Goal: Obtain resource: Download file/media

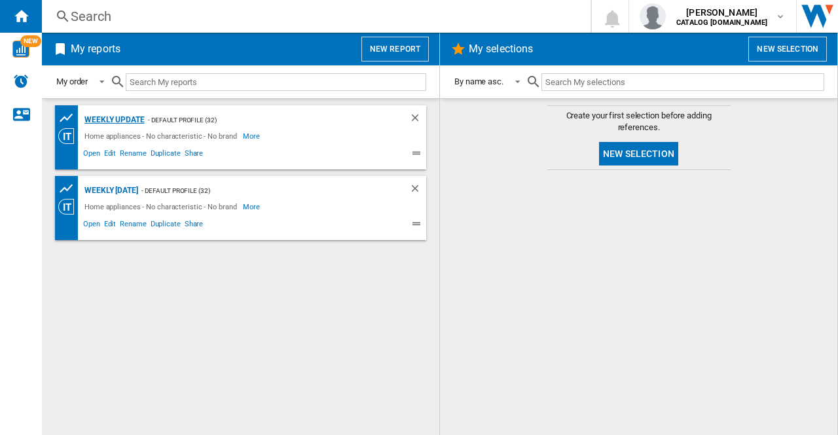
click at [117, 124] on div "Weekly update" at bounding box center [112, 120] width 63 height 16
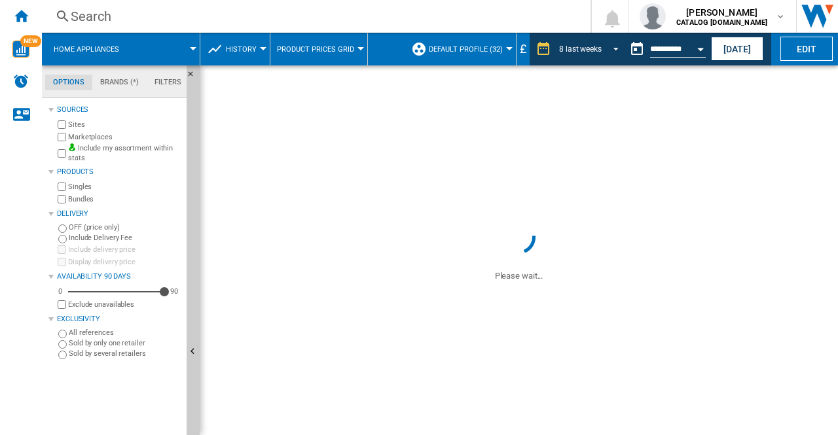
click at [607, 43] on span "REPORTS.WIZARD.STEPS.REPORT.STEPS.REPORT_OPTIONS.PERIOD: 8 last weeks" at bounding box center [612, 48] width 16 height 12
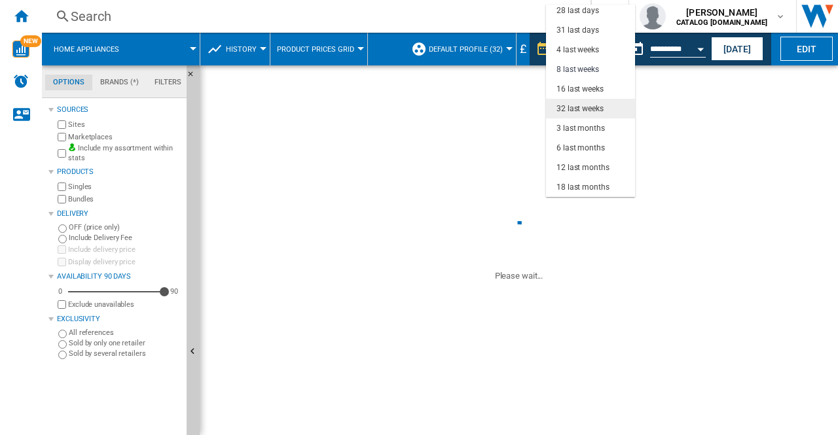
scroll to position [17, 0]
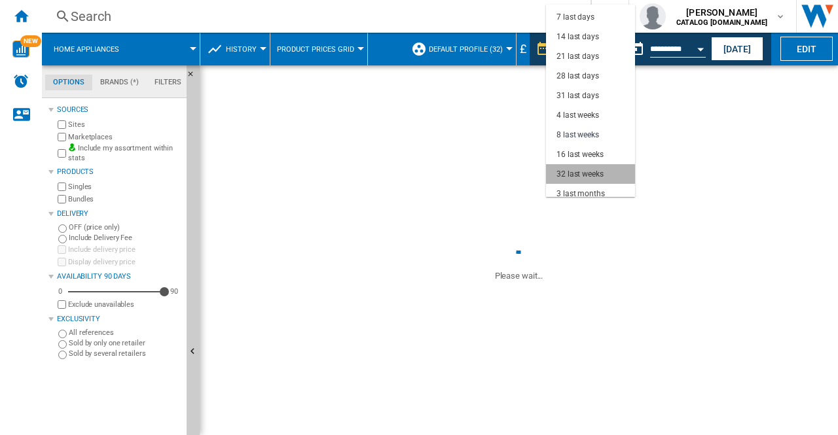
click at [593, 175] on div "32 last weeks" at bounding box center [579, 174] width 47 height 11
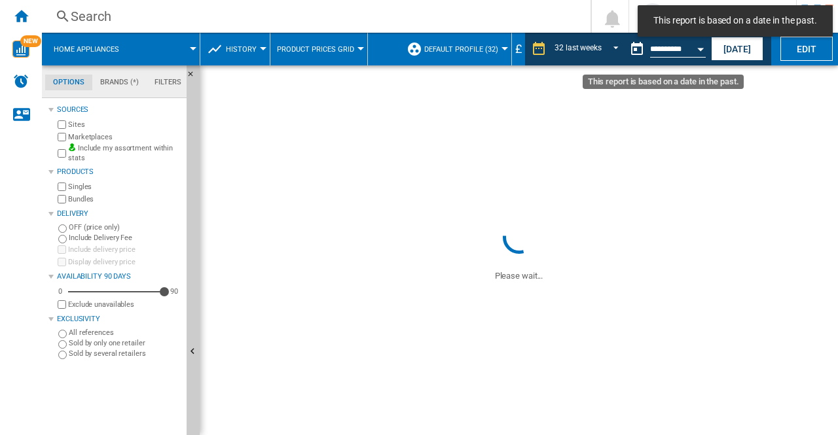
click at [692, 46] on button "Open calendar" at bounding box center [700, 47] width 24 height 24
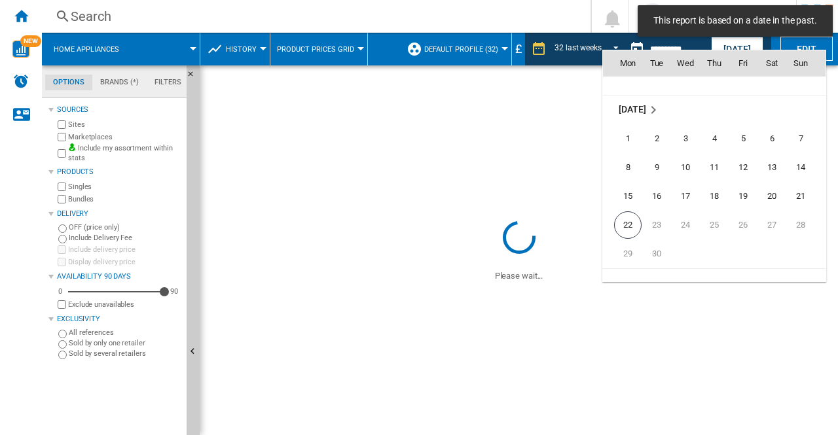
scroll to position [6244, 0]
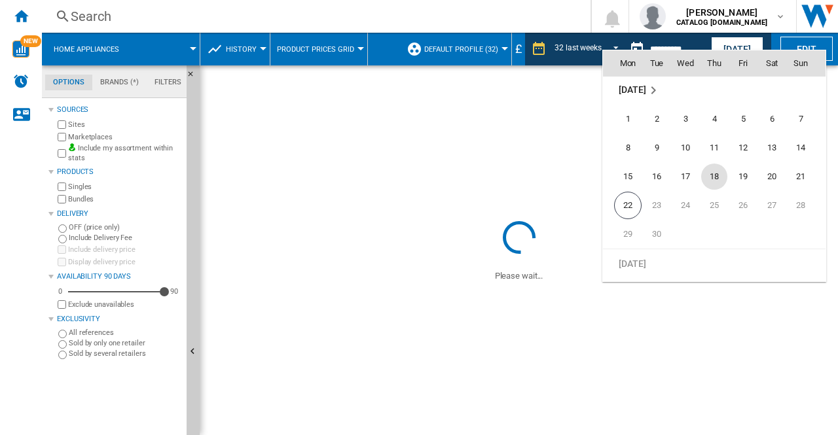
click at [713, 181] on span "18" at bounding box center [714, 177] width 26 height 26
type input "**********"
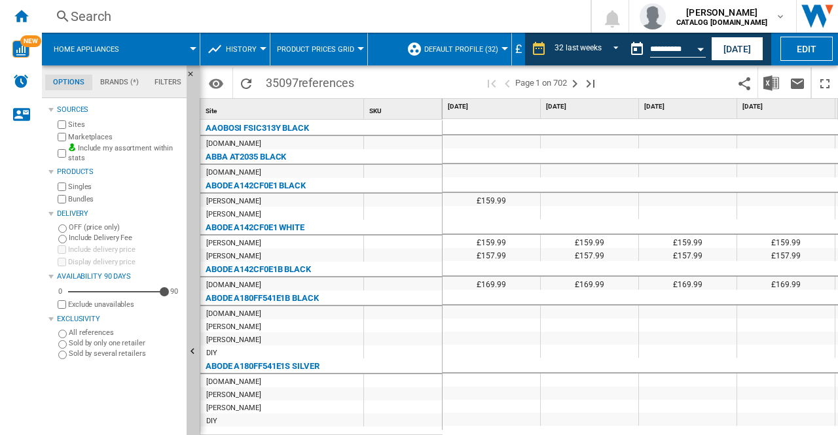
click at [476, 398] on div at bounding box center [490, 393] width 97 height 13
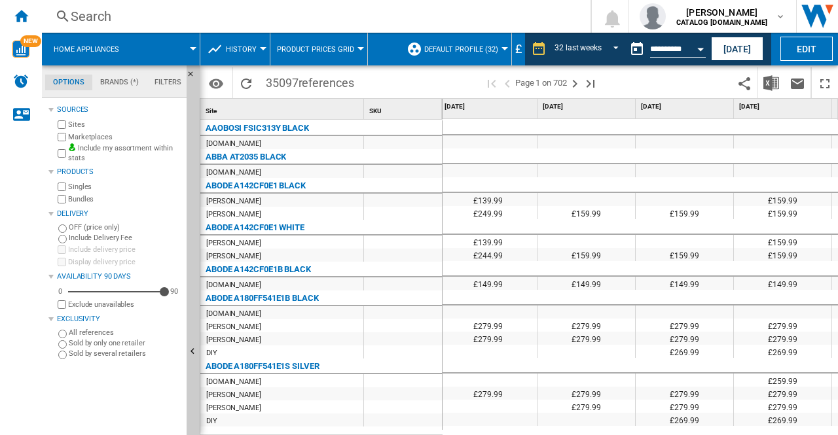
scroll to position [0, 2850]
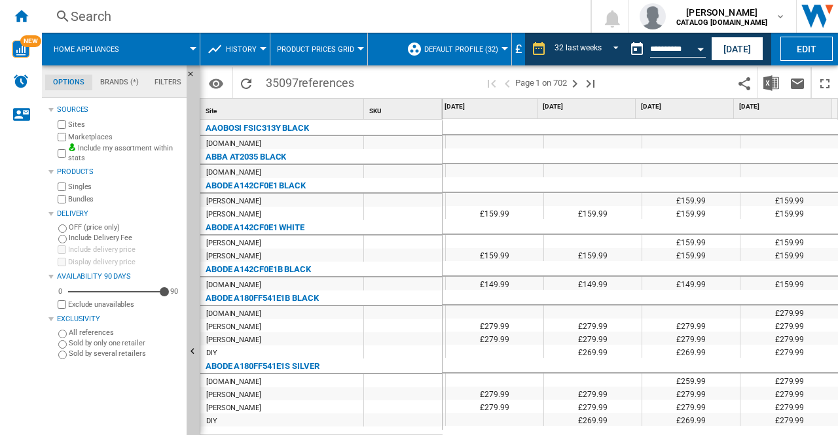
click at [544, 143] on div at bounding box center [592, 141] width 97 height 13
click at [611, 45] on span "REPORTS.WIZARD.STEPS.REPORT.STEPS.REPORT_OPTIONS.PERIOD: 32 last weeks" at bounding box center [612, 48] width 16 height 12
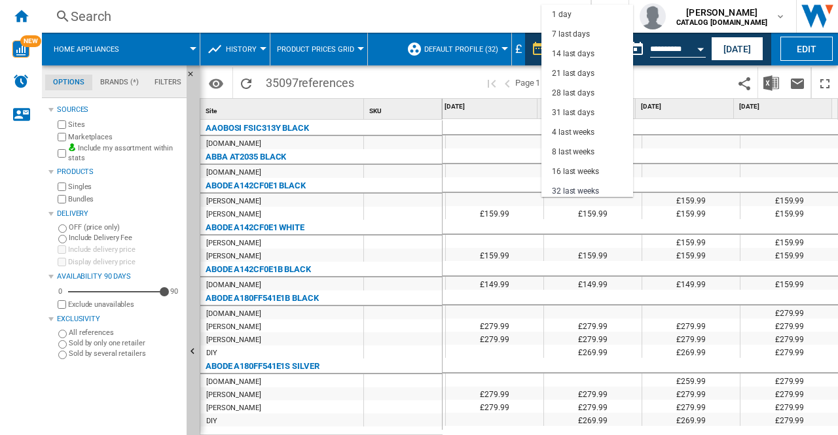
scroll to position [82, 0]
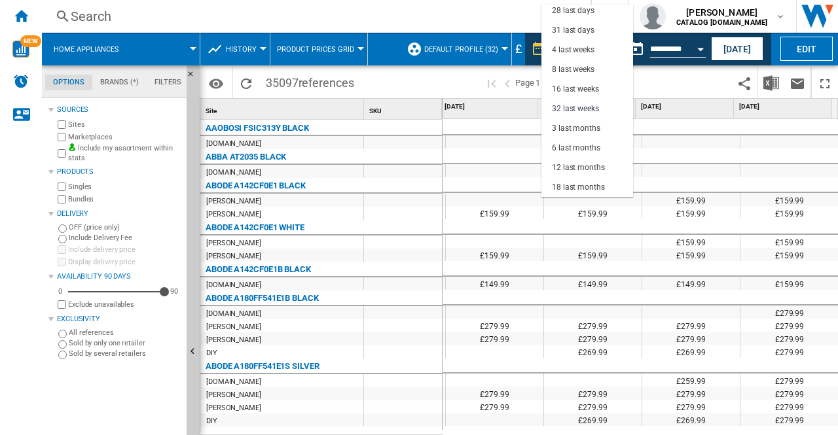
click at [679, 73] on md-backdrop at bounding box center [419, 217] width 838 height 435
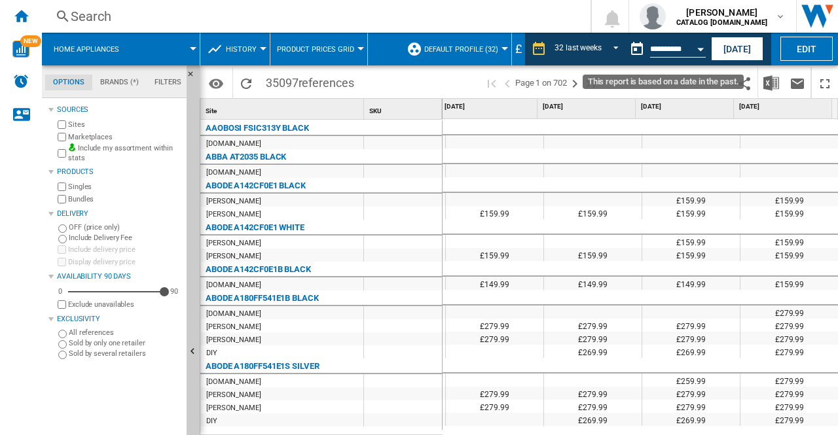
click at [696, 47] on button "Open calendar" at bounding box center [700, 47] width 24 height 24
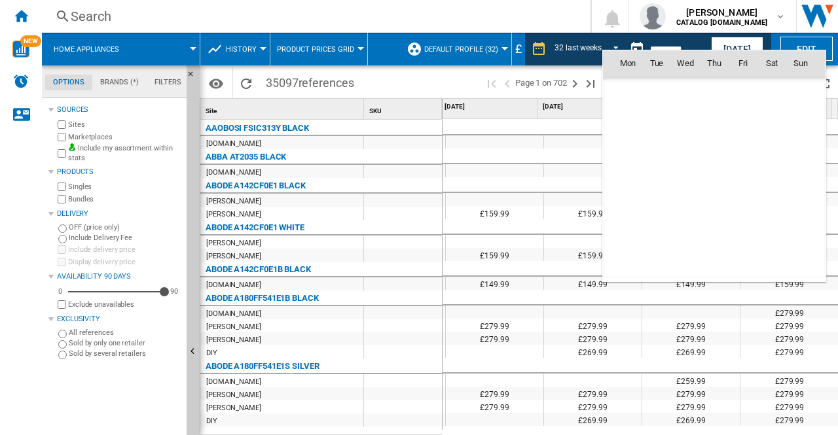
scroll to position [6242, 0]
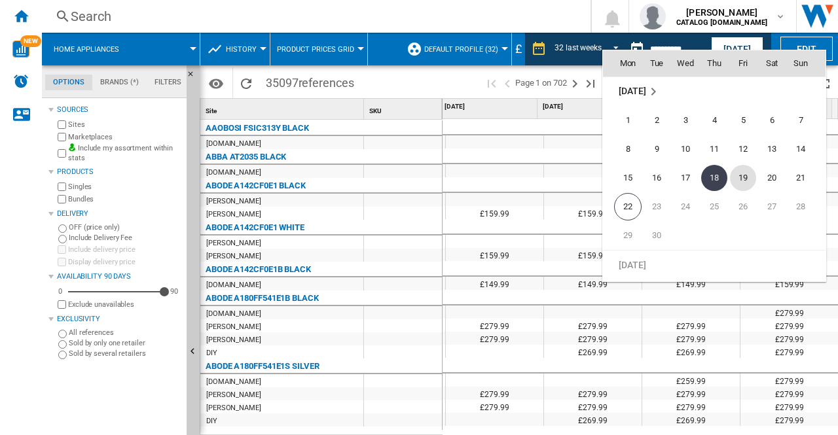
click at [744, 169] on span "19" at bounding box center [743, 178] width 26 height 26
type input "**********"
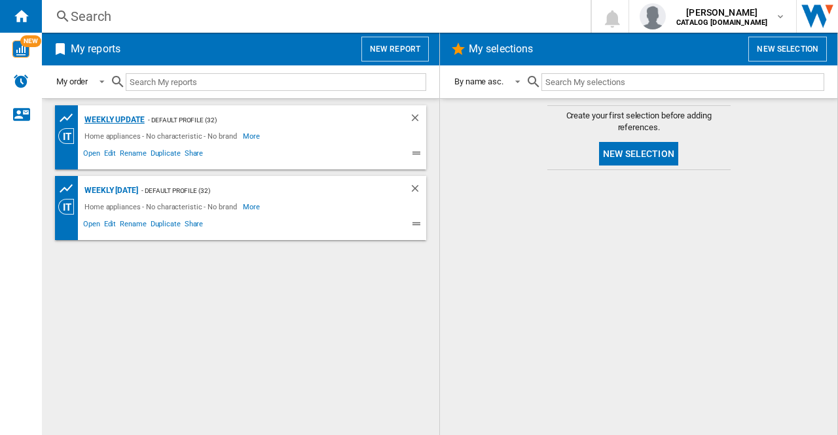
click at [115, 118] on div "Weekly update" at bounding box center [112, 120] width 63 height 16
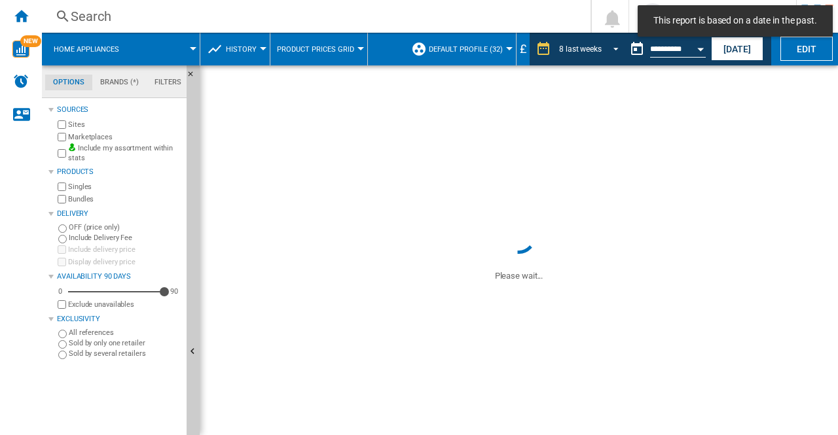
click at [618, 48] on md-select-value "8 last weeks" at bounding box center [590, 49] width 66 height 20
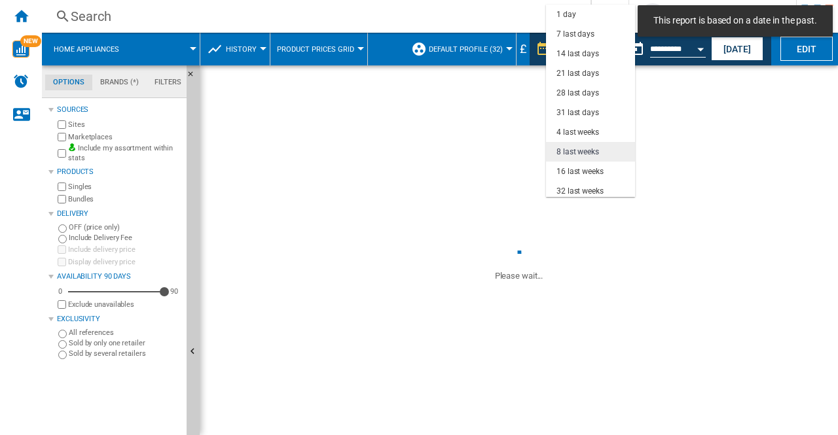
scroll to position [82, 0]
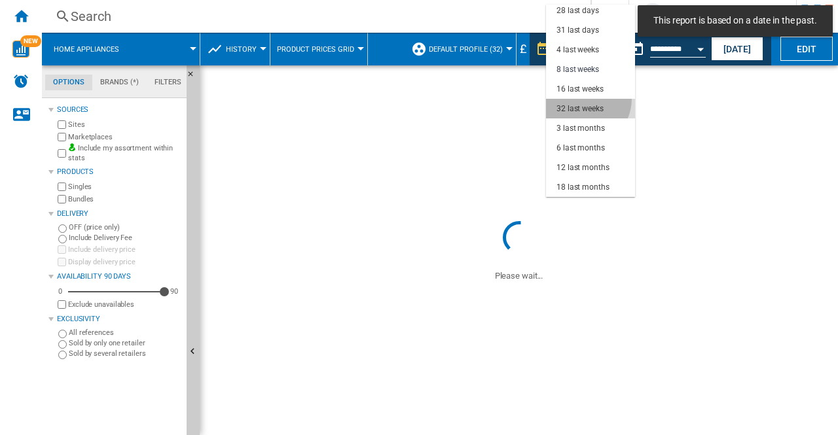
click at [581, 99] on md-option "32 last weeks" at bounding box center [590, 109] width 89 height 20
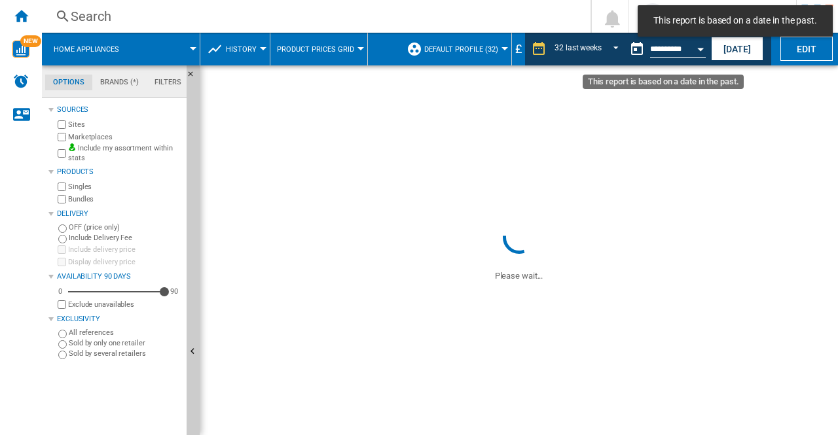
click at [697, 56] on button "Open calendar" at bounding box center [700, 47] width 24 height 24
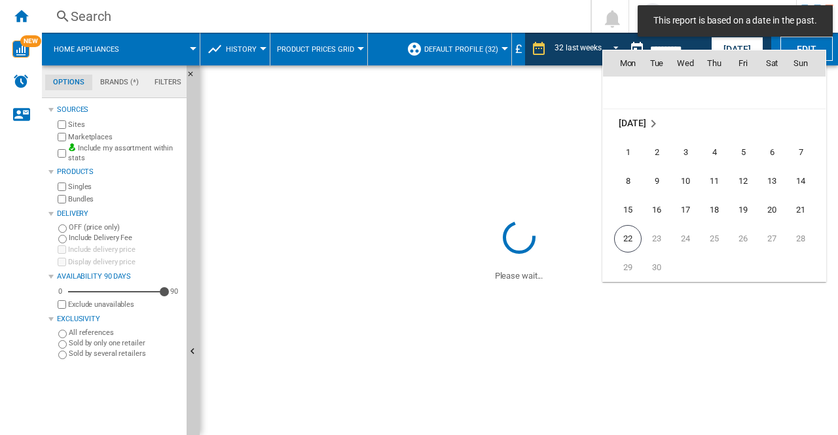
scroll to position [6244, 0]
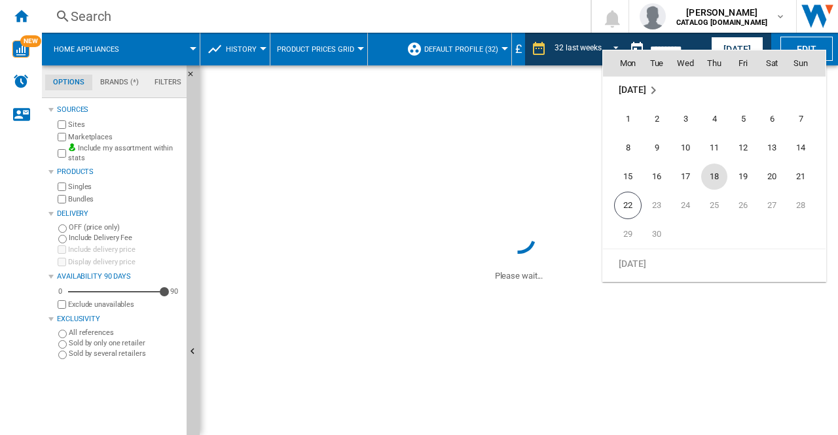
click at [717, 176] on span "18" at bounding box center [714, 177] width 26 height 26
type input "**********"
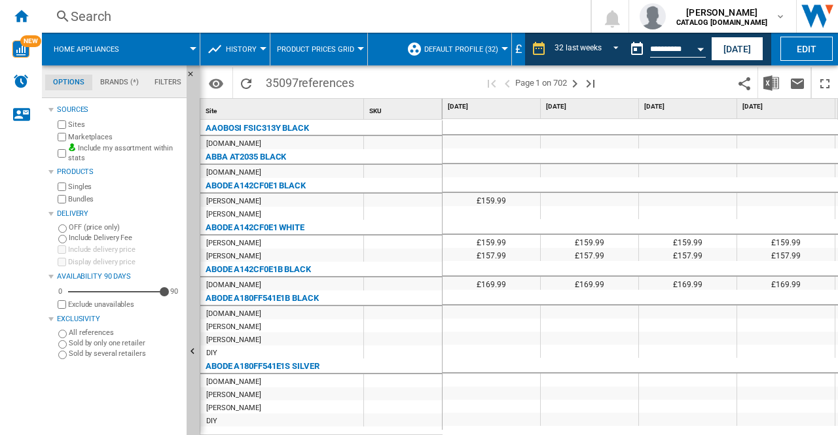
scroll to position [81, 0]
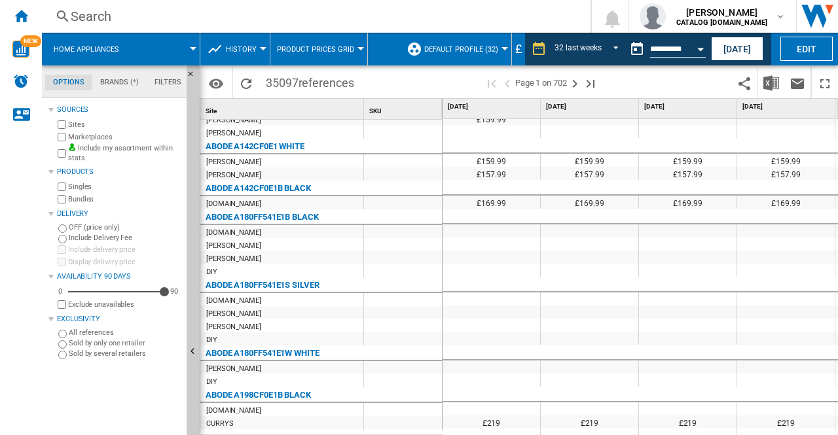
drag, startPoint x: 455, startPoint y: 429, endPoint x: 610, endPoint y: 430, distance: 155.1
click at [610, 430] on div "£159.99 £249.99 £159.99 £159.99 £159.99 £139.99 £249.99 £249.99 £249.99 £249.99…" at bounding box center [640, 277] width 396 height 317
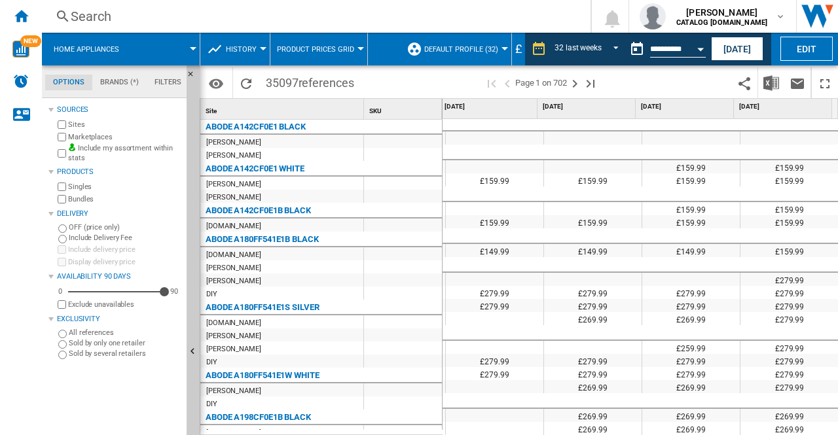
scroll to position [33, 0]
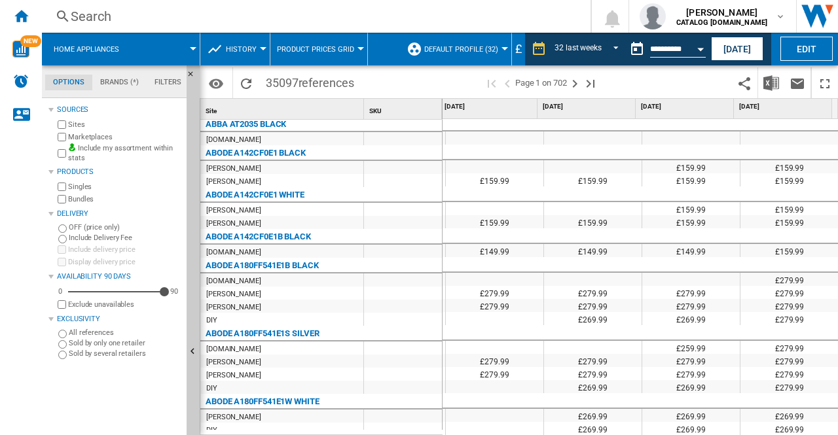
click at [510, 141] on div at bounding box center [494, 138] width 97 height 13
click at [567, 141] on div at bounding box center [592, 138] width 97 height 13
click at [702, 46] on button "Open calendar" at bounding box center [700, 47] width 24 height 24
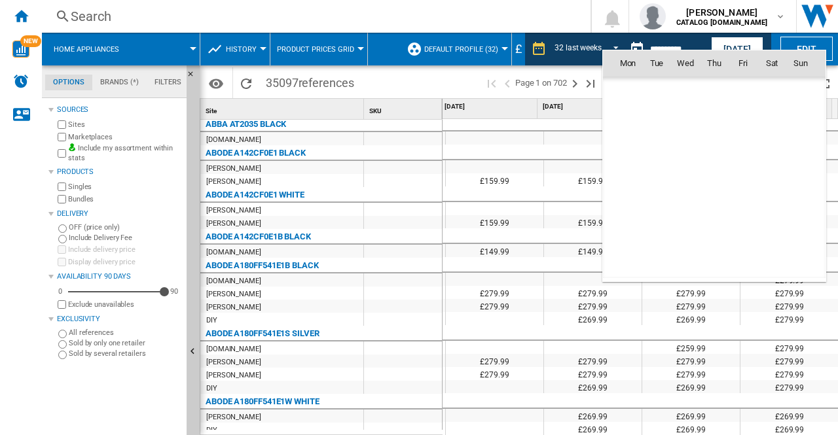
scroll to position [6242, 0]
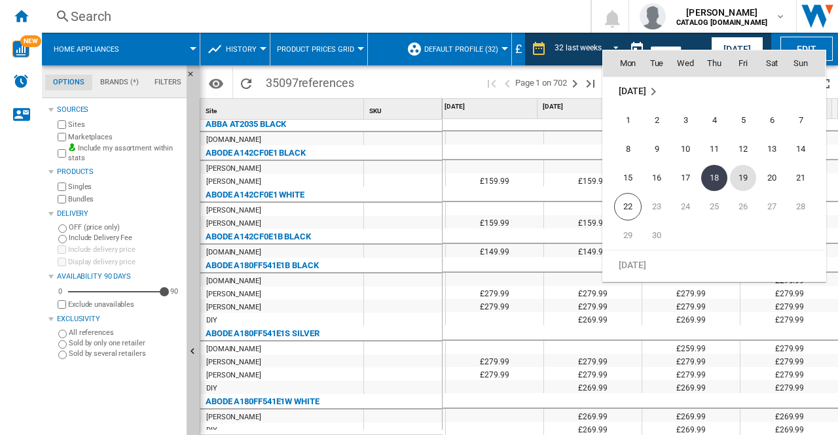
click at [743, 174] on span "19" at bounding box center [743, 178] width 26 height 26
type input "**********"
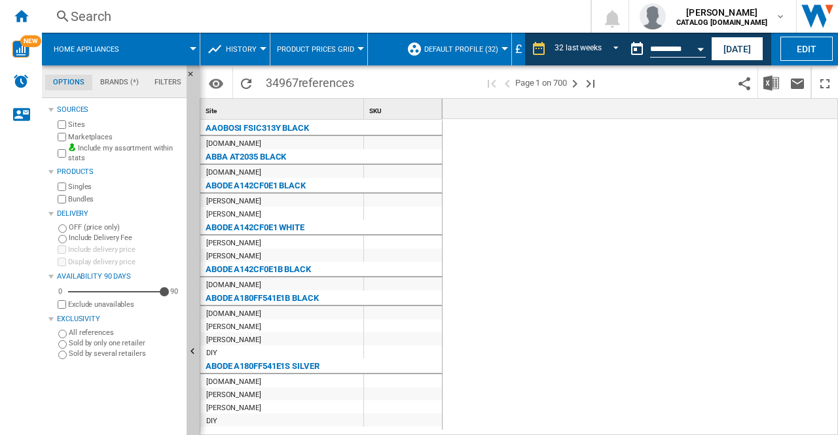
scroll to position [0, 2751]
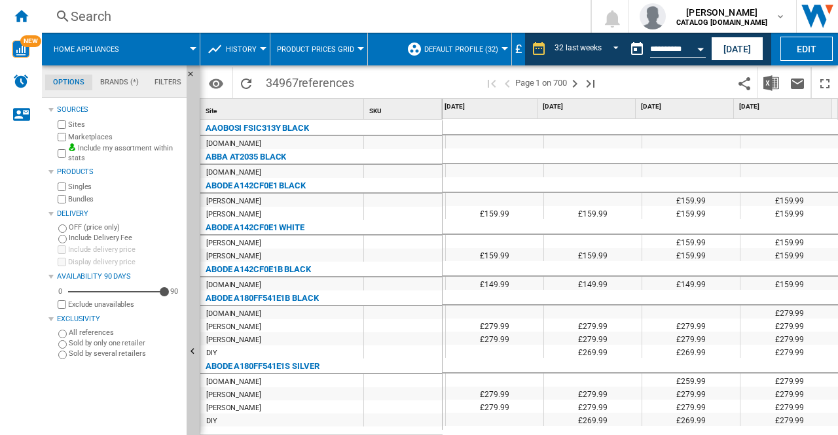
click at [554, 125] on div at bounding box center [593, 128] width 98 height 16
click at [778, 82] on img "Download in Excel" at bounding box center [771, 83] width 16 height 16
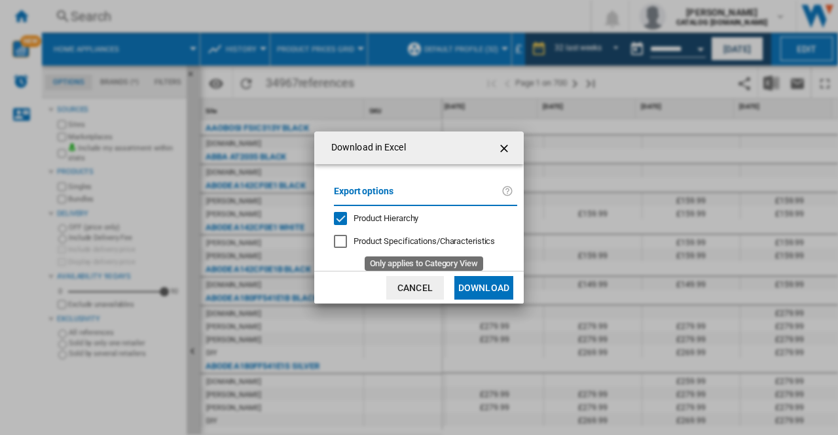
click at [431, 245] on span "Product Specifications/Characteristics" at bounding box center [423, 241] width 141 height 10
click at [471, 282] on button "Download" at bounding box center [483, 288] width 59 height 24
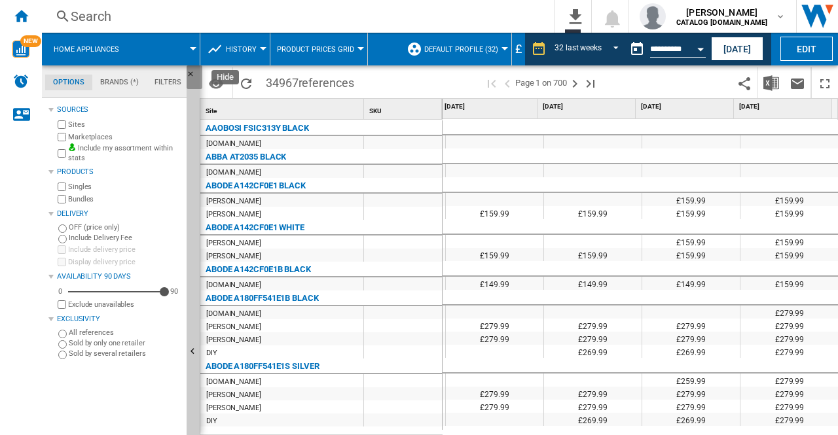
click at [190, 84] on ng-md-icon "Hide" at bounding box center [194, 78] width 16 height 16
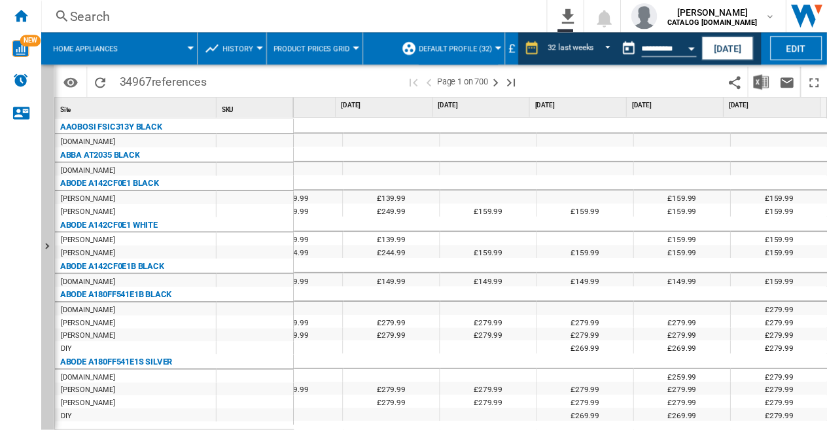
scroll to position [0, 2607]
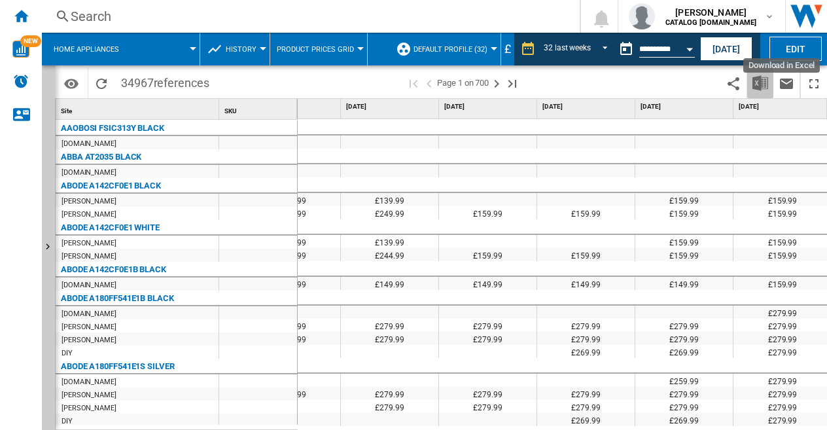
click at [758, 81] on img "Download in Excel" at bounding box center [760, 83] width 16 height 16
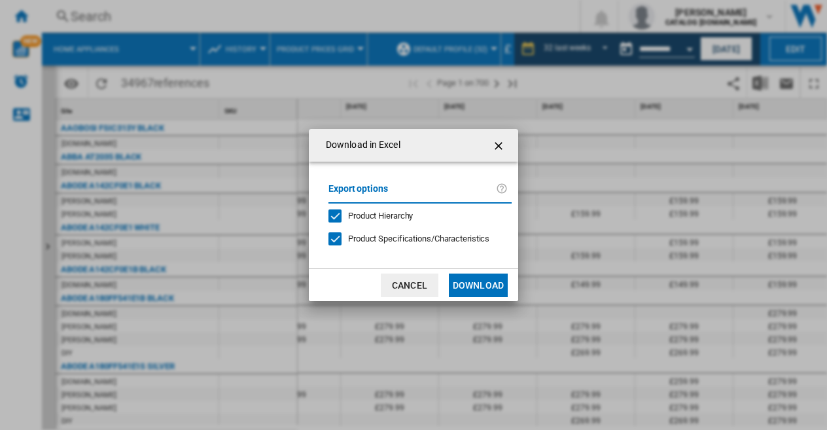
click at [461, 285] on button "Download" at bounding box center [478, 286] width 59 height 24
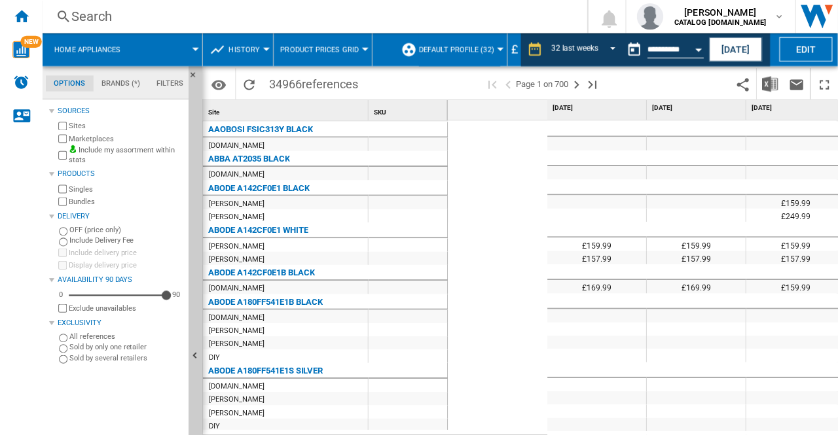
scroll to position [0, 2762]
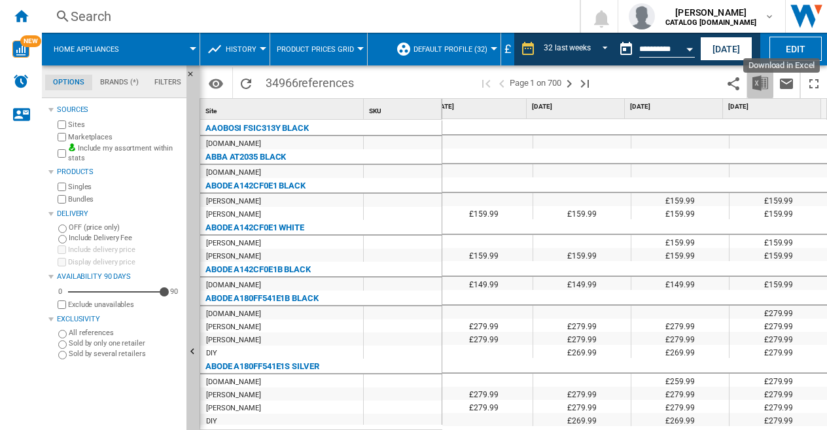
click at [765, 82] on img "Download in Excel" at bounding box center [760, 83] width 16 height 16
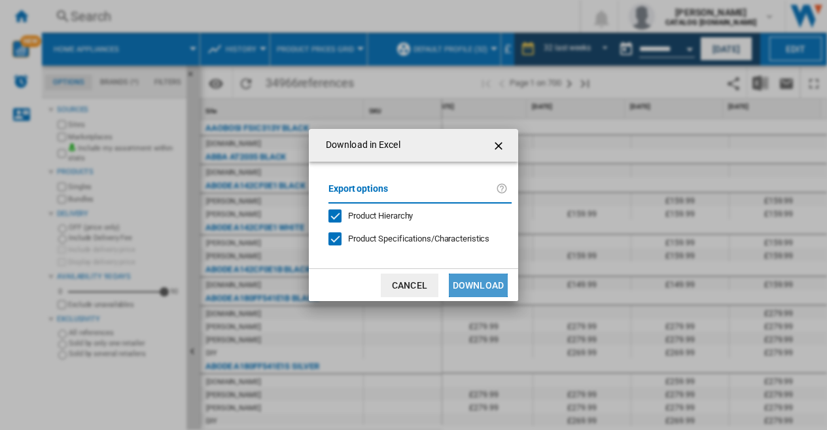
click at [478, 279] on button "Download" at bounding box center [478, 286] width 59 height 24
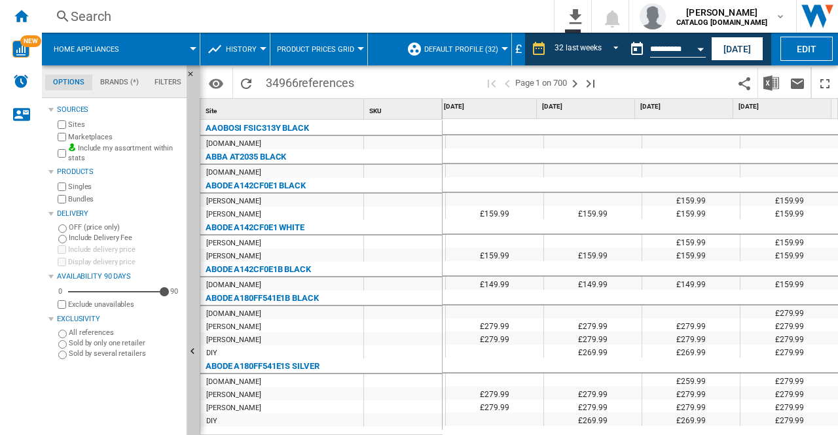
scroll to position [0, 2751]
click at [518, 18] on div "Search" at bounding box center [295, 16] width 449 height 18
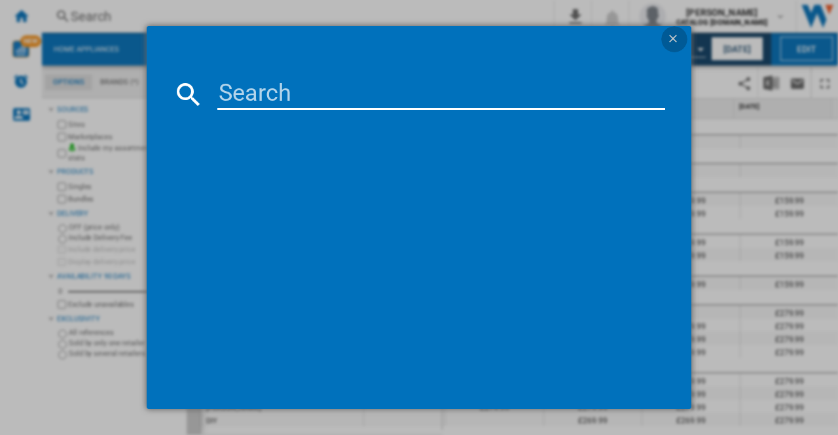
click at [668, 35] on ng-md-icon "getI18NText('BUTTONS.CLOSE_DIALOG')" at bounding box center [674, 40] width 16 height 16
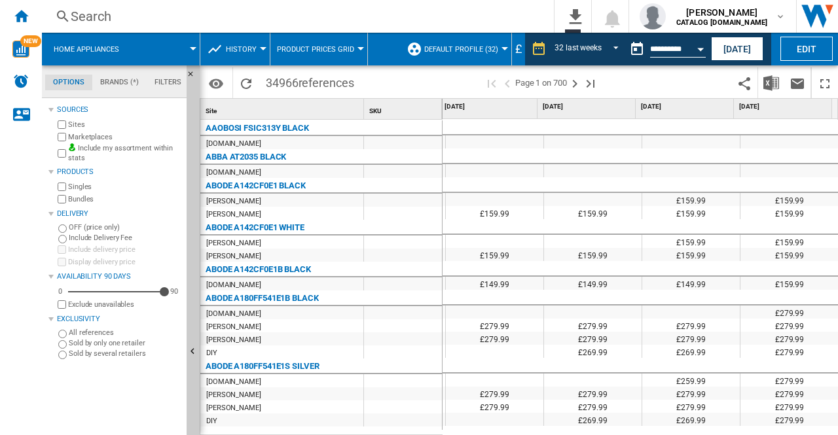
click at [128, 410] on div "Sources Sites Marketplaces Include my assortment within stats Products Singles …" at bounding box center [114, 268] width 133 height 334
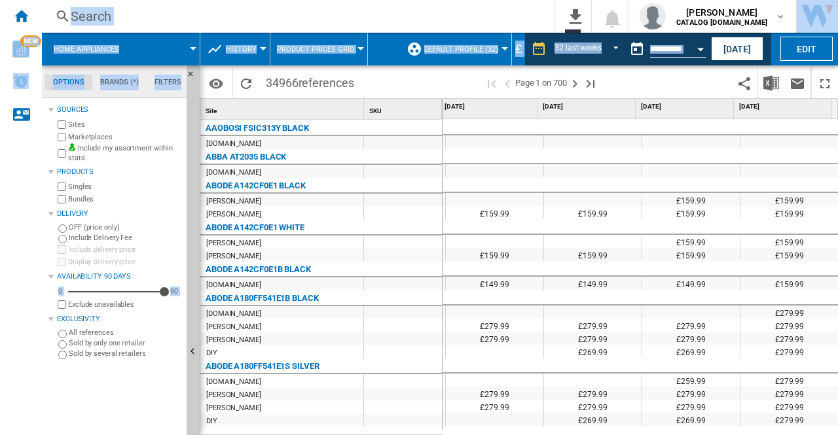
drag, startPoint x: 153, startPoint y: 466, endPoint x: 247, endPoint y: 466, distance: 93.6
click at [247, 429] on html "In order to access Insight, please log out and log in again OK NEW Search Searc…" at bounding box center [419, 217] width 838 height 435
click at [262, 1] on div "Search Search 0 No export silky sharma CATALOG BEKO.UK CATALOG BEKO.UK Logout" at bounding box center [440, 16] width 796 height 33
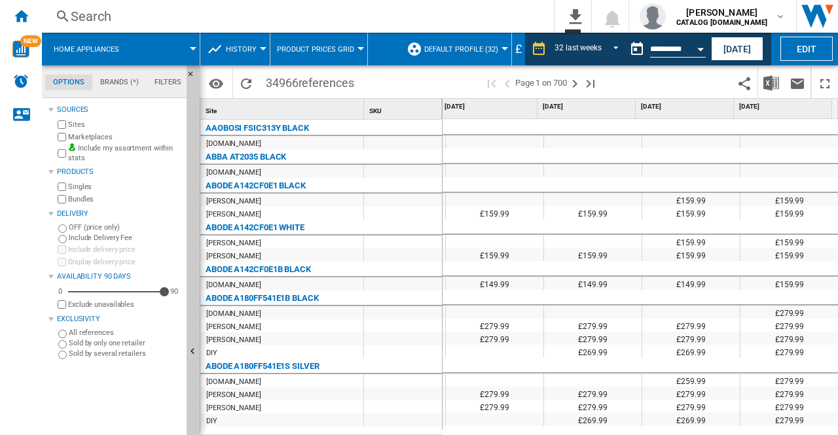
click at [0, 302] on wk-sidenav "NEW" at bounding box center [21, 217] width 42 height 435
click at [7, 302] on wk-sidenav "NEW" at bounding box center [21, 217] width 42 height 435
click at [11, 183] on wk-sidenav "NEW" at bounding box center [21, 217] width 42 height 435
click at [774, 88] on img "Download in Excel" at bounding box center [771, 83] width 16 height 16
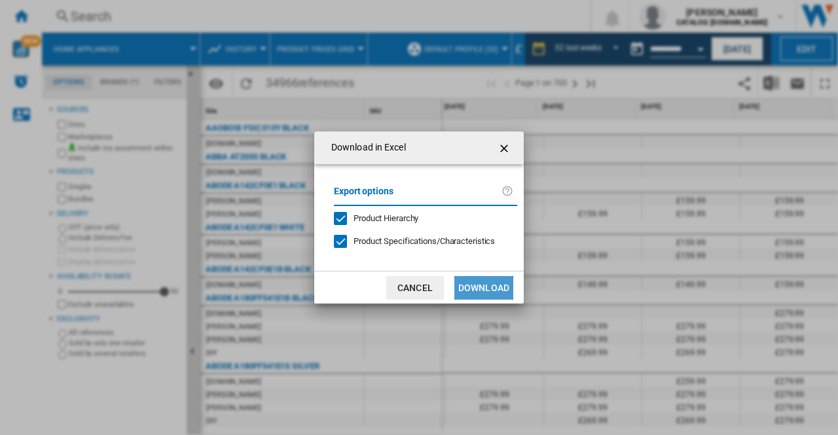
click at [466, 291] on button "Download" at bounding box center [483, 288] width 59 height 24
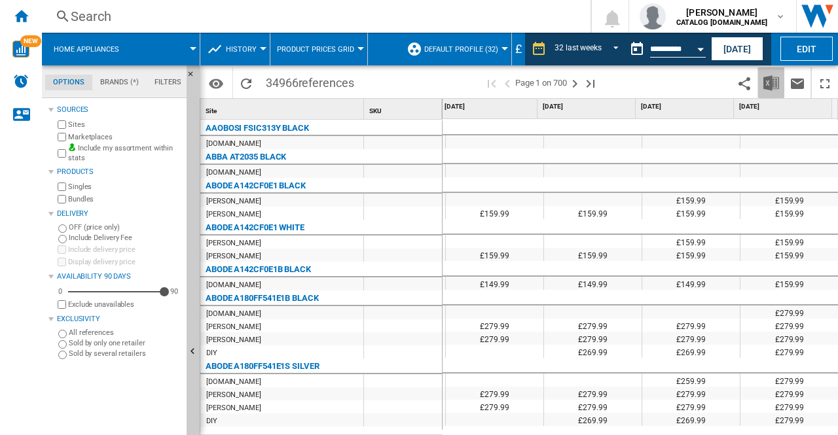
click at [771, 78] on img "Download in Excel" at bounding box center [771, 83] width 16 height 16
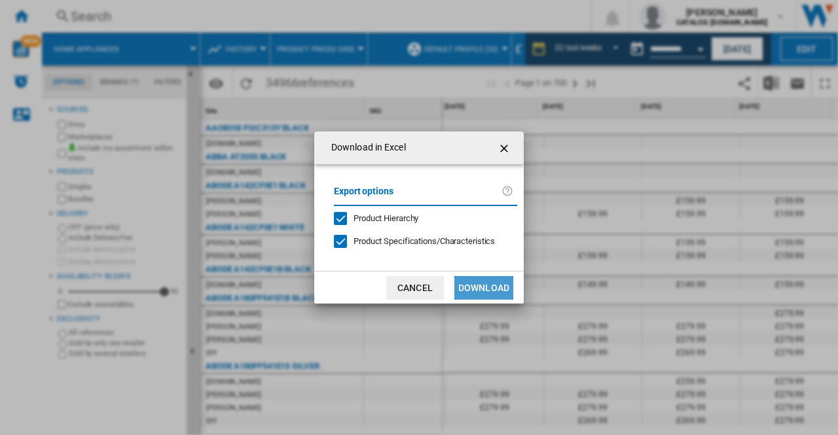
click at [489, 287] on button "Download" at bounding box center [483, 288] width 59 height 24
